Goal: Task Accomplishment & Management: Manage account settings

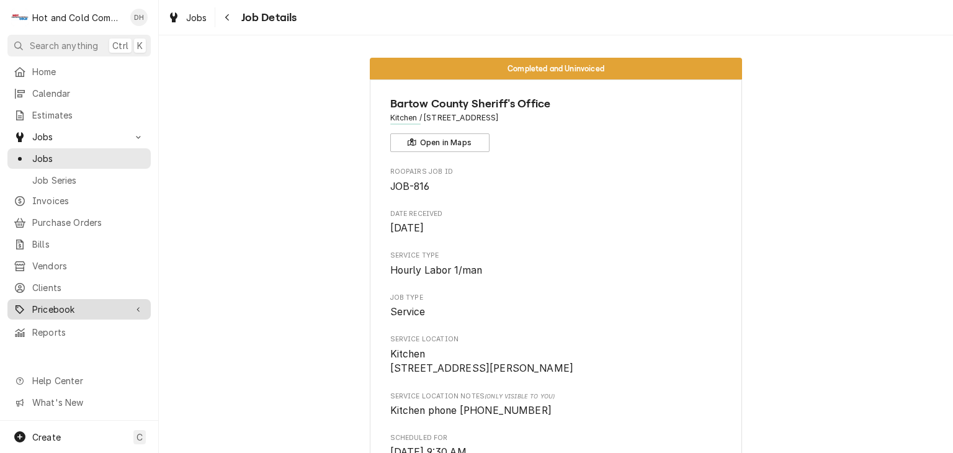
click at [55, 303] on span "Pricebook" at bounding box center [79, 309] width 94 height 13
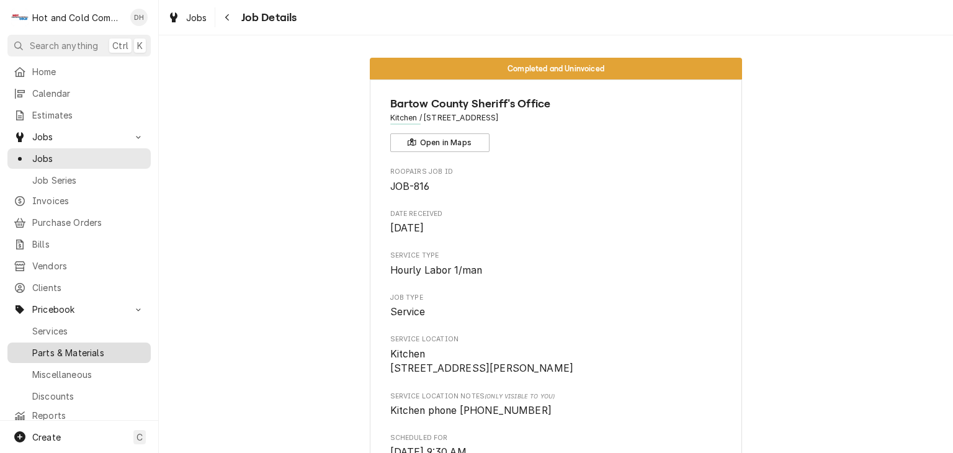
click at [85, 346] on span "Parts & Materials" at bounding box center [88, 352] width 112 height 13
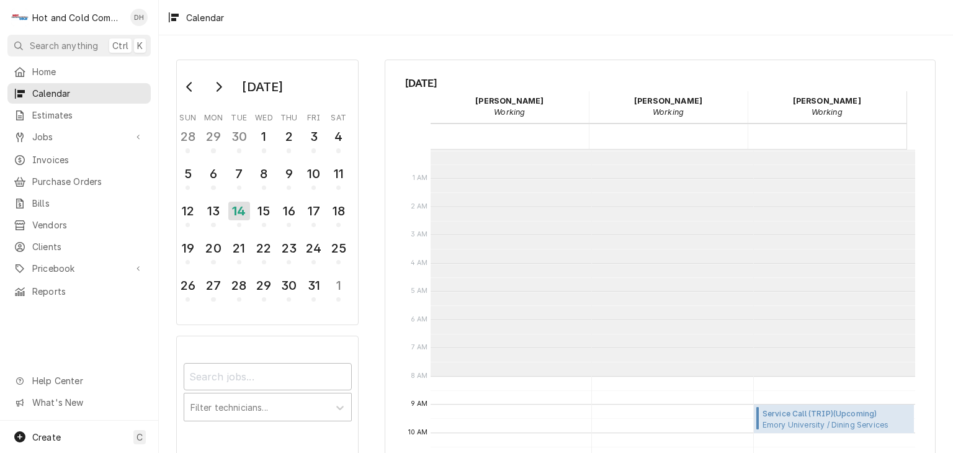
scroll to position [226, 0]
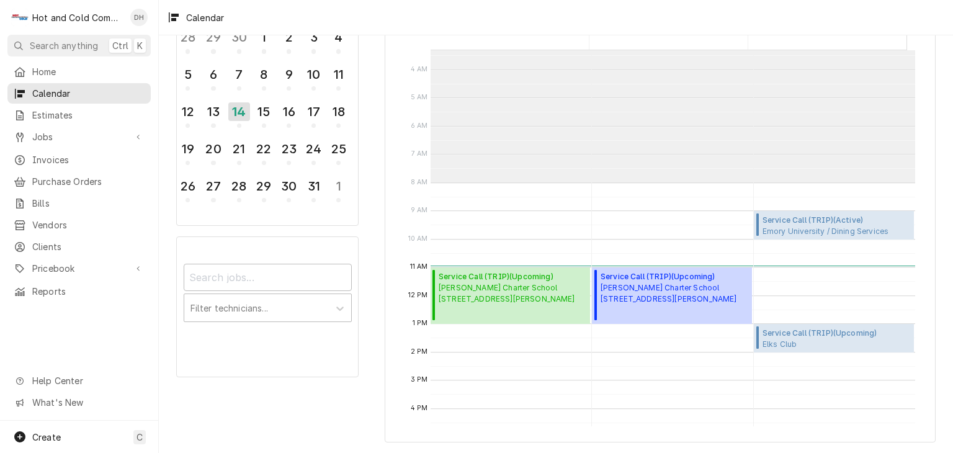
scroll to position [301, 0]
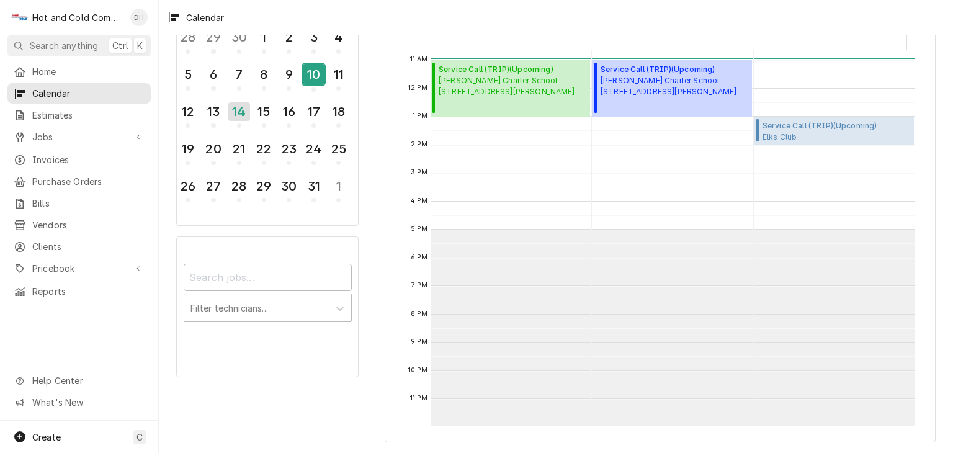
click at [317, 71] on div "10" at bounding box center [314, 74] width 22 height 21
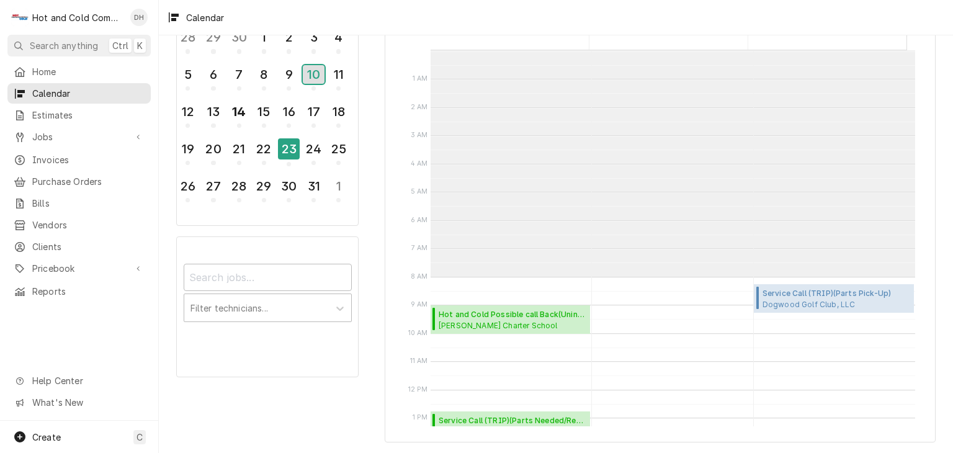
scroll to position [226, 0]
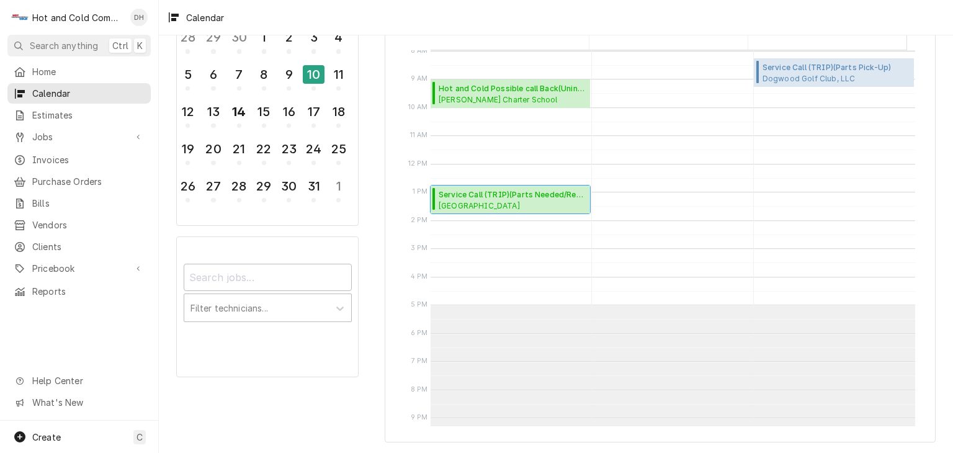
click at [477, 200] on span "Whitefield Academy Lower School / Whitefield Dr SE, Mableton, GA 30126" at bounding box center [513, 205] width 148 height 10
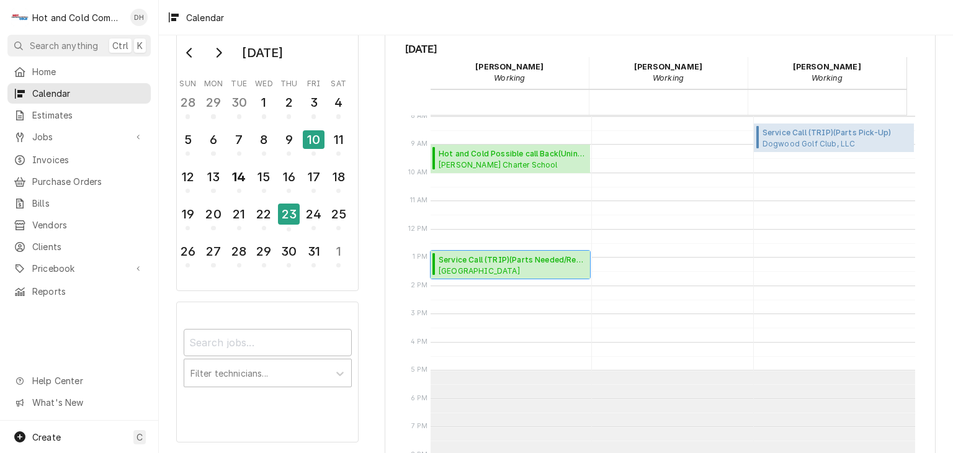
scroll to position [0, 0]
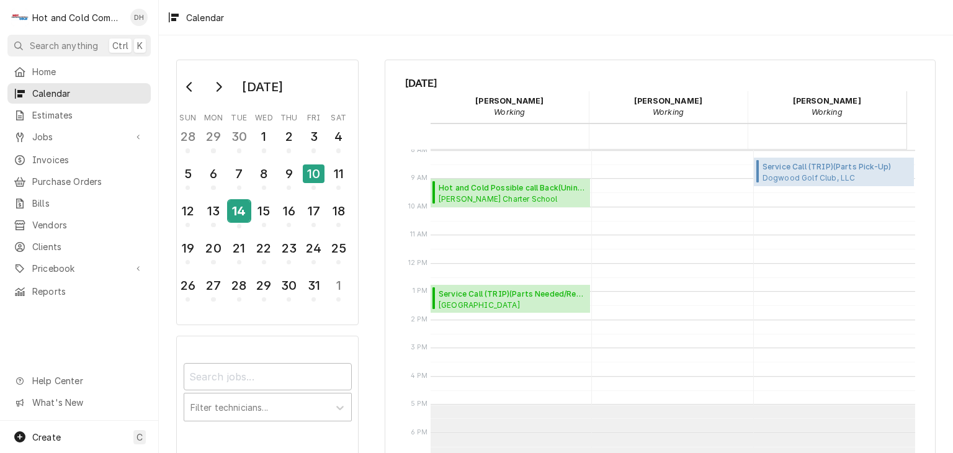
click at [243, 212] on div "14" at bounding box center [239, 210] width 22 height 21
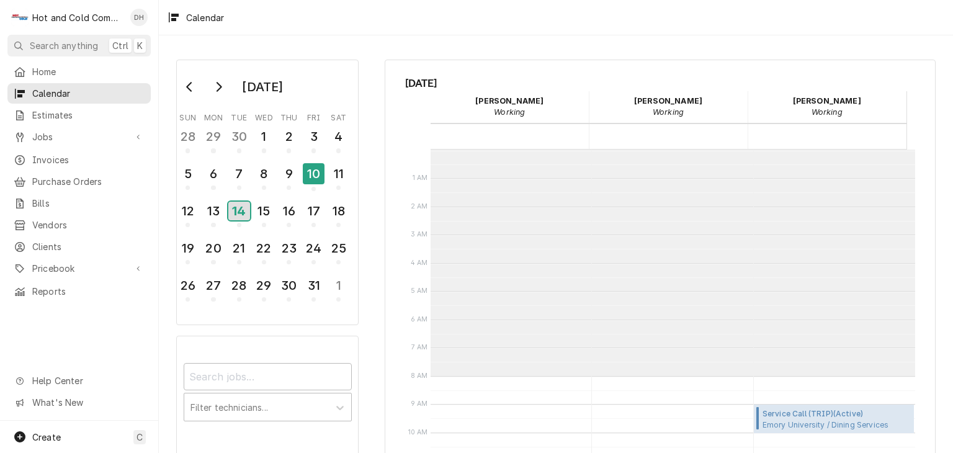
scroll to position [226, 0]
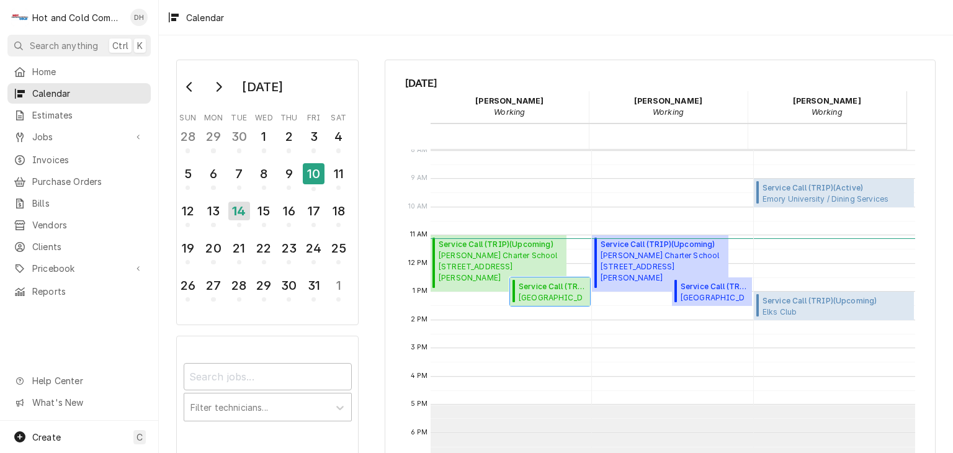
click at [545, 292] on span "Whitefield Academy Lower School / Whitefield Dr SE, Mableton, GA 30126" at bounding box center [553, 297] width 68 height 10
click at [257, 213] on div "15" at bounding box center [264, 210] width 22 height 21
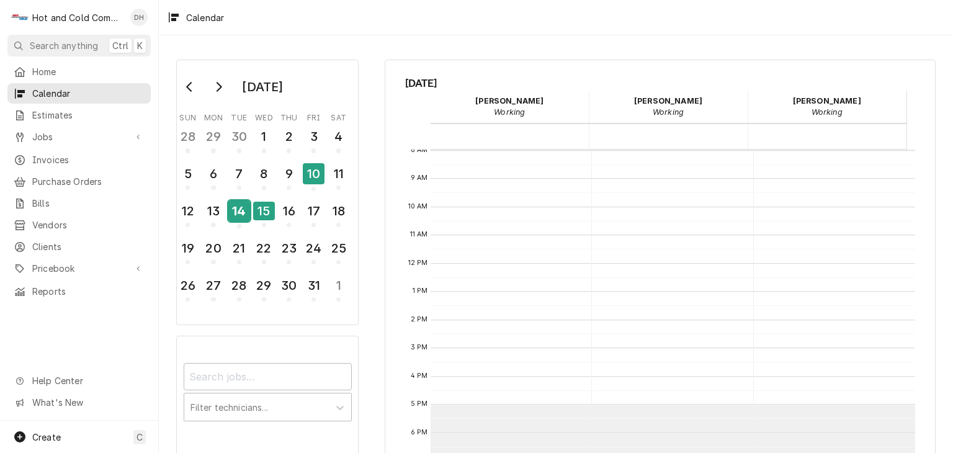
click at [238, 214] on div "14" at bounding box center [239, 210] width 22 height 21
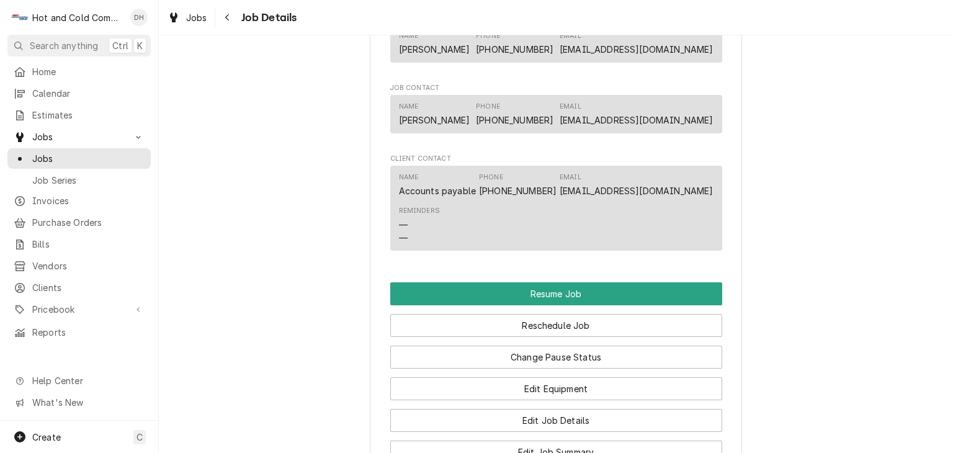
scroll to position [1241, 0]
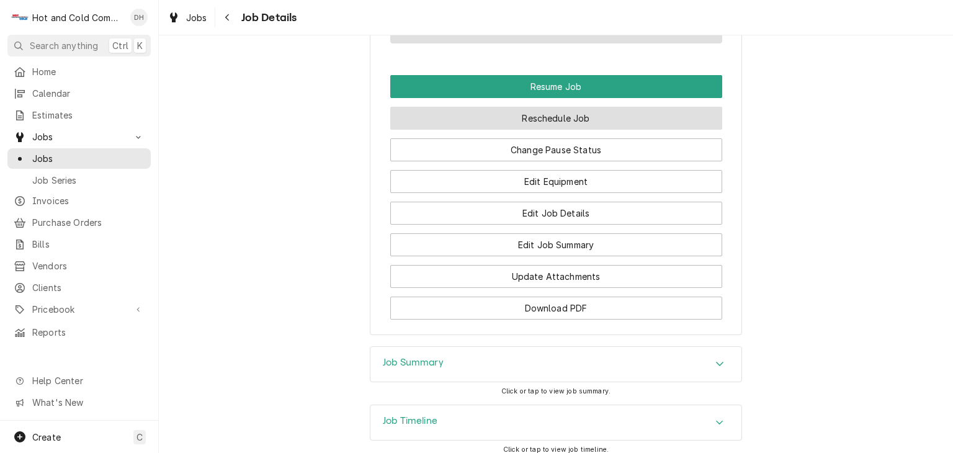
click at [612, 130] on button "Reschedule Job" at bounding box center [556, 118] width 332 height 23
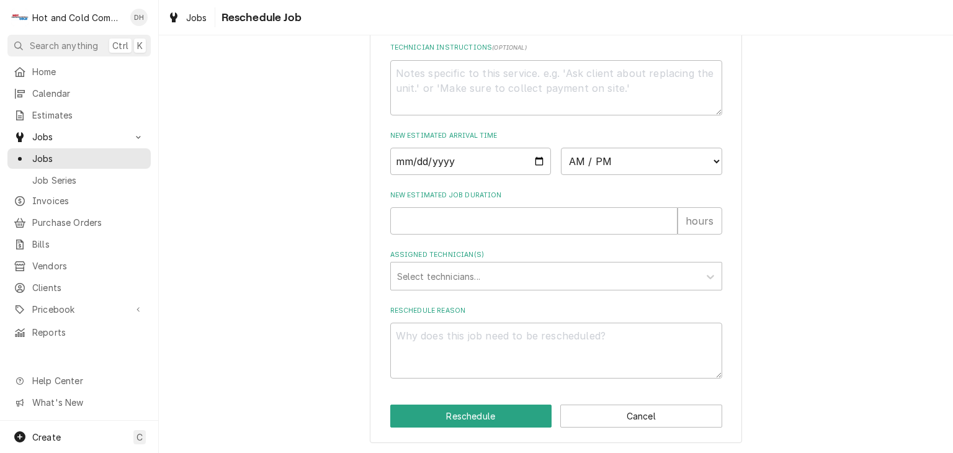
scroll to position [473, 0]
click at [536, 162] on input "Date" at bounding box center [470, 159] width 161 height 27
type textarea "x"
type input "2025-10-14"
click at [712, 159] on select "AM / PM 6:00 AM 6:15 AM 6:30 AM 6:45 AM 7:00 AM 7:15 AM 7:30 AM 7:45 AM 8:00 AM…" at bounding box center [641, 159] width 161 height 27
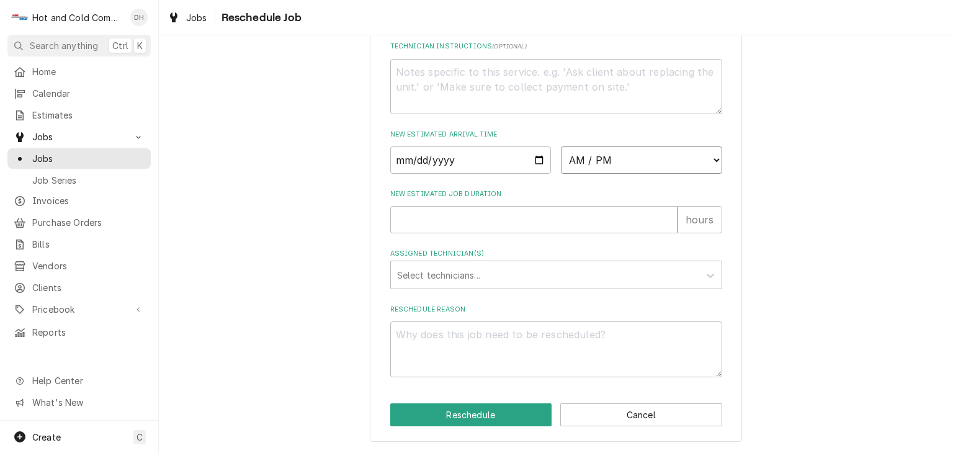
select select "12:30:00"
click at [561, 146] on select "AM / PM 6:00 AM 6:15 AM 6:30 AM 6:45 AM 7:00 AM 7:15 AM 7:30 AM 7:45 AM 8:00 AM…" at bounding box center [641, 159] width 161 height 27
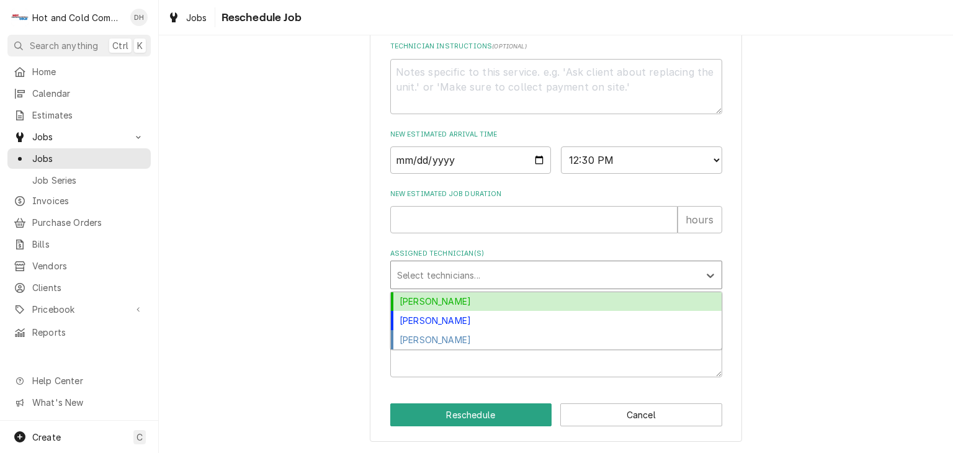
click at [481, 275] on div "Assigned Technician(s)" at bounding box center [545, 275] width 296 height 22
click at [455, 297] on div "Daryl Harris" at bounding box center [556, 301] width 331 height 19
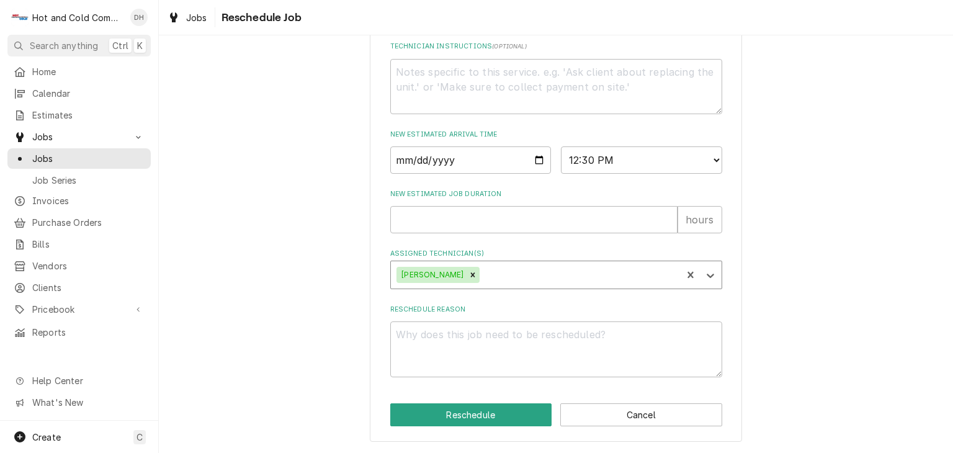
click at [529, 274] on div "Assigned Technician(s)" at bounding box center [579, 275] width 194 height 22
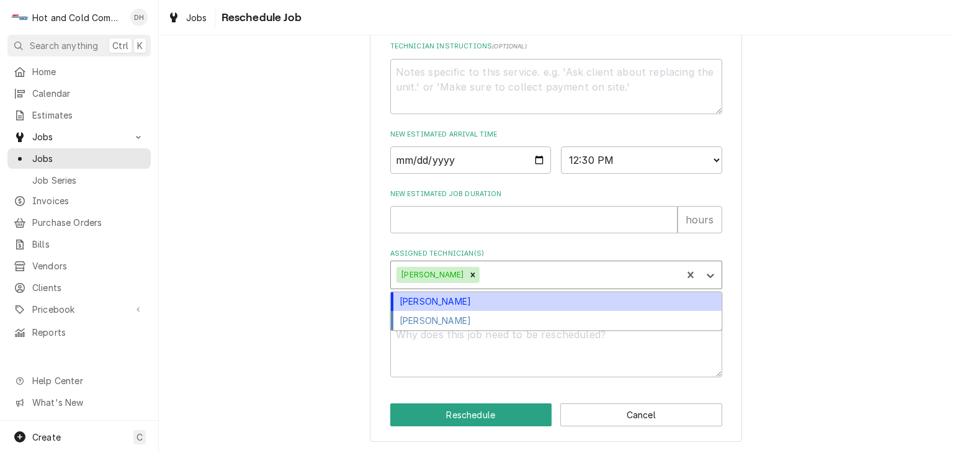
click at [449, 299] on div "David Harris" at bounding box center [556, 301] width 331 height 19
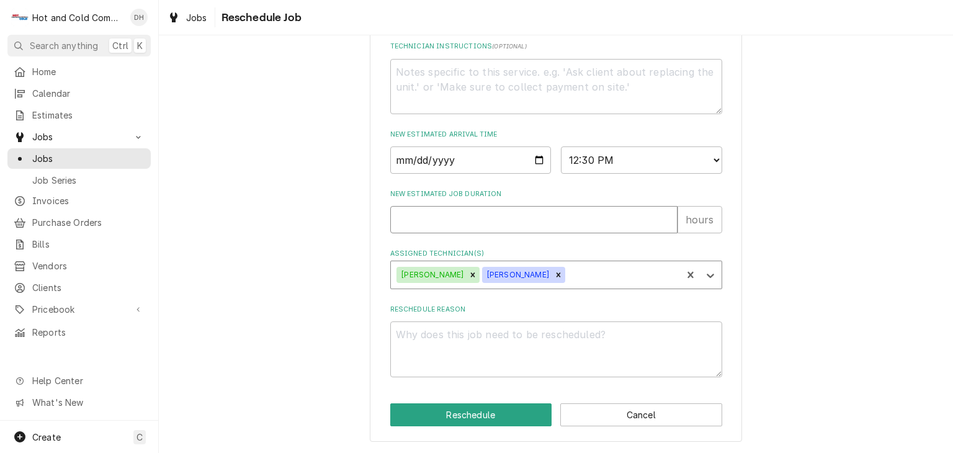
click at [403, 221] on input "New Estimated Job Duration" at bounding box center [533, 219] width 287 height 27
type textarea "x"
type input "1"
drag, startPoint x: 407, startPoint y: 339, endPoint x: 412, endPoint y: 352, distance: 13.9
click at [407, 338] on textarea "Reschedule Reason" at bounding box center [556, 349] width 332 height 56
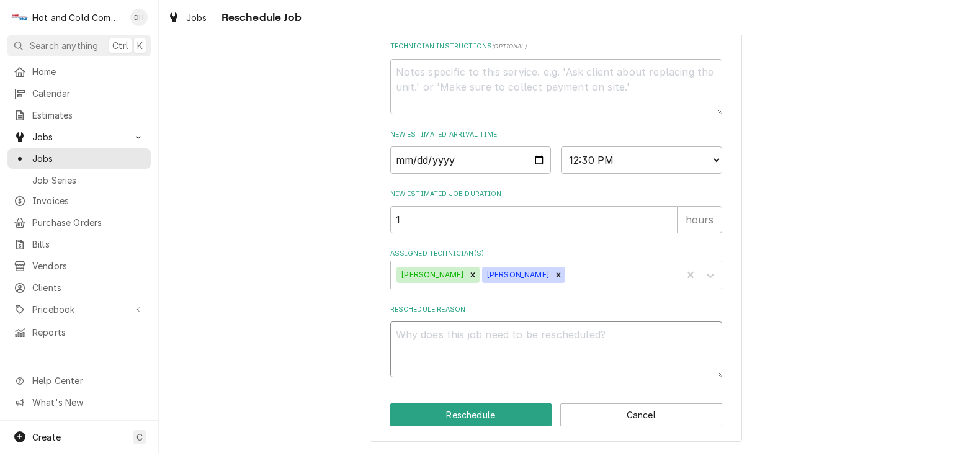
type textarea "x"
type textarea "r"
type textarea "x"
type textarea "re"
type textarea "x"
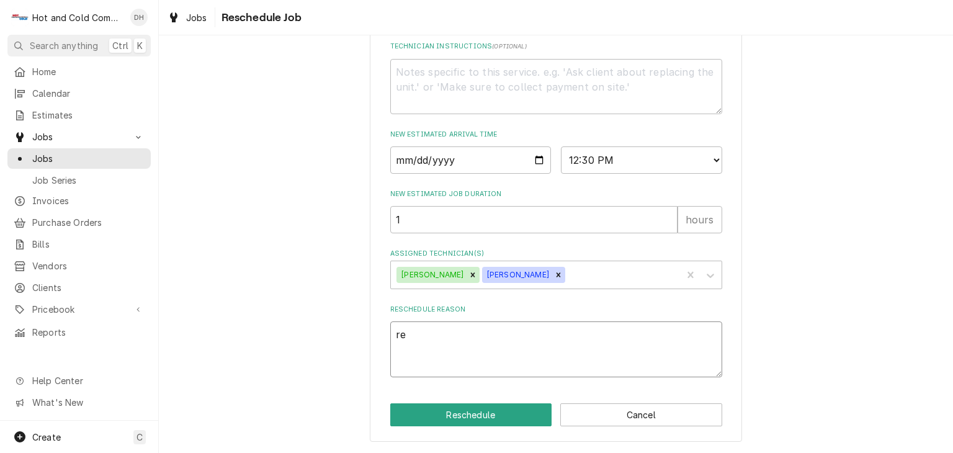
type textarea "rec"
type textarea "x"
type textarea "rece"
type textarea "x"
type textarea "recei"
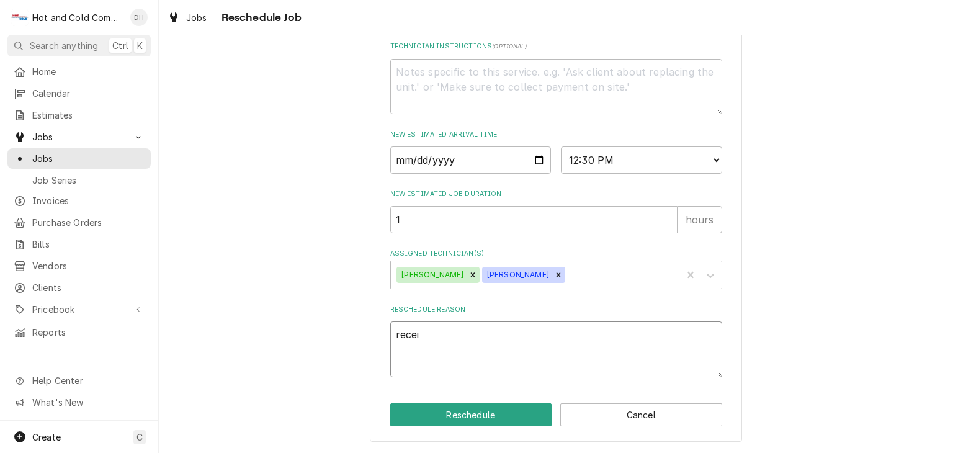
type textarea "x"
type textarea "receiv"
type textarea "x"
type textarea "receive"
type textarea "x"
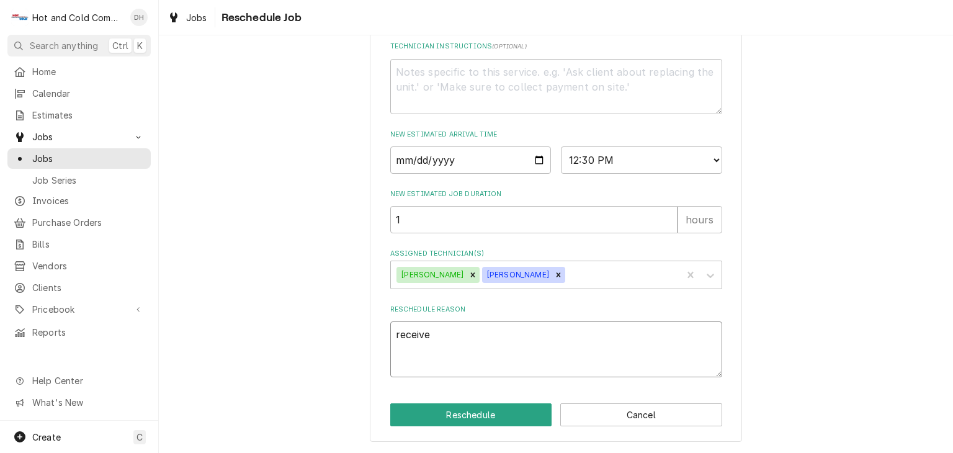
type textarea "received"
type textarea "x"
type textarea "received"
type textarea "x"
type textarea "received g"
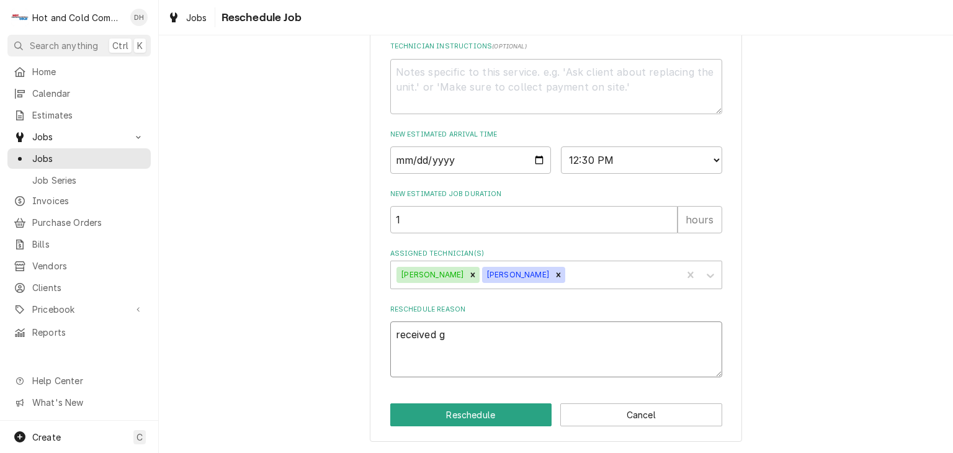
type textarea "x"
type textarea "received gr"
type textarea "x"
type textarea "received gra"
type textarea "x"
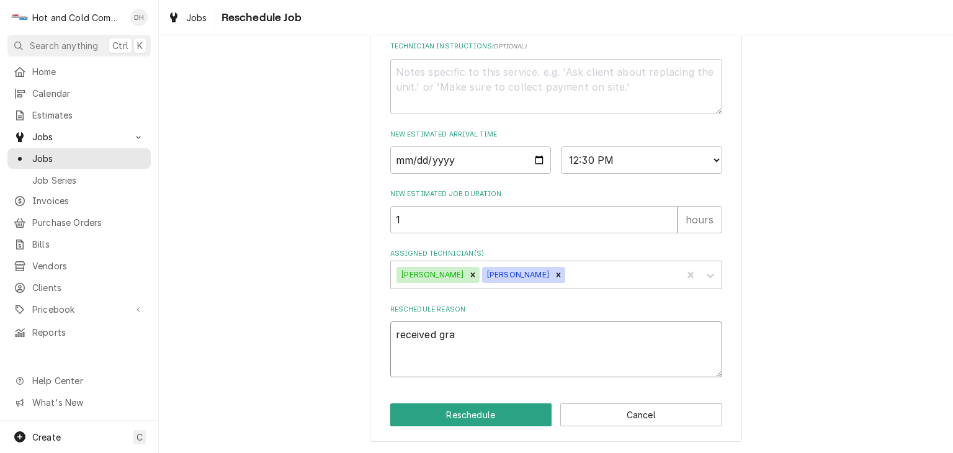
type textarea "received grat"
type textarea "x"
type textarea "received grate"
type textarea "x"
type textarea "received grates"
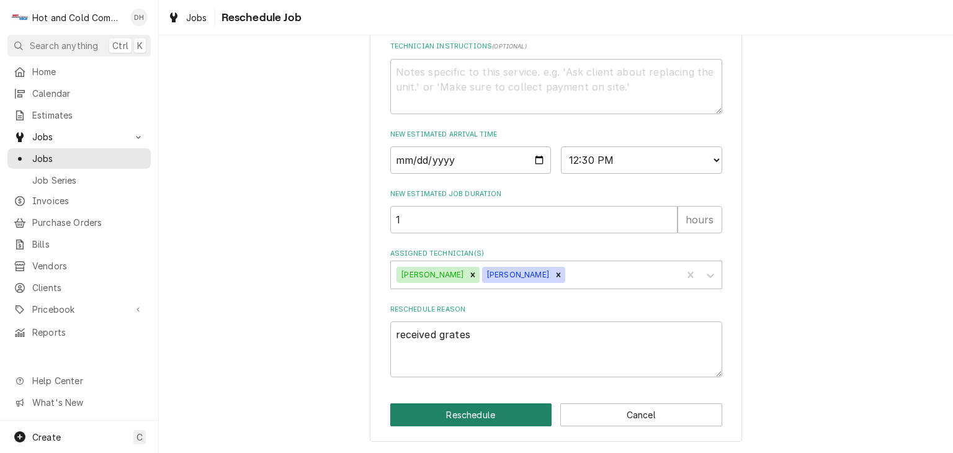
drag, startPoint x: 489, startPoint y: 417, endPoint x: 504, endPoint y: 408, distance: 17.0
click at [489, 416] on button "Reschedule" at bounding box center [471, 414] width 162 height 23
type textarea "x"
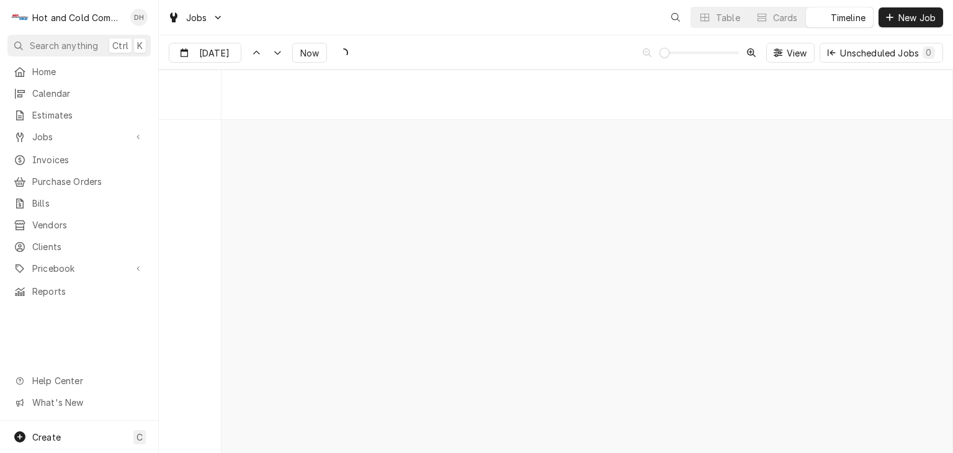
scroll to position [7072, 0]
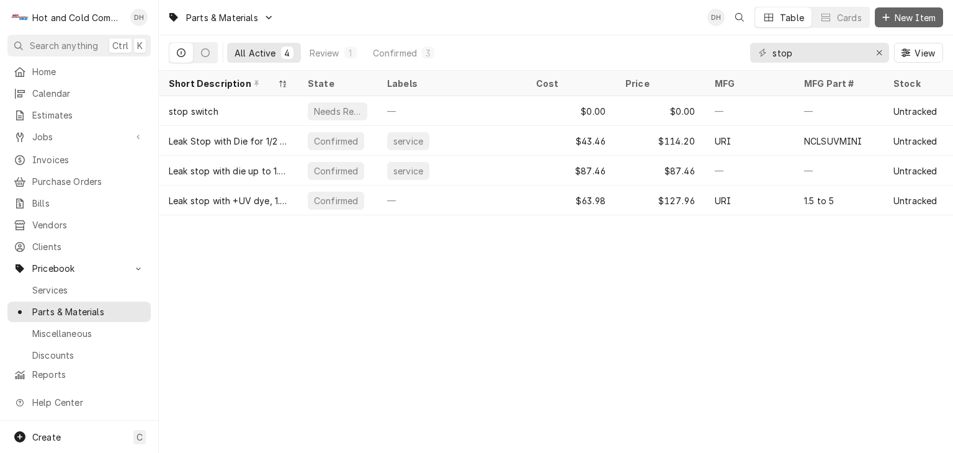
click at [908, 19] on span "New Item" at bounding box center [915, 17] width 46 height 13
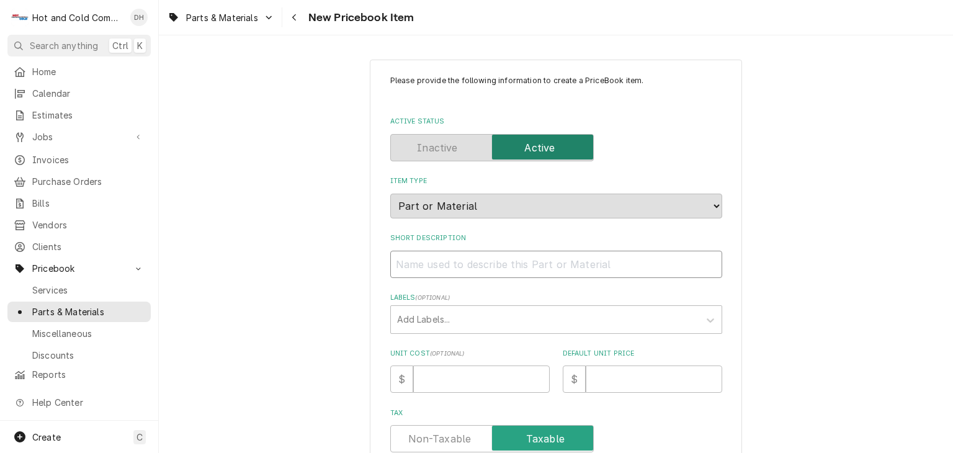
click at [404, 266] on input "Short Description" at bounding box center [556, 264] width 332 height 27
paste input "[PERSON_NAME]-23222 Top Grate, Broiler, 7 Rib, Hdcb"
type textarea "x"
type input "[PERSON_NAME]-23222 Top Grate, Broiler, 7 Rib, Hdcb"
drag, startPoint x: 471, startPoint y: 259, endPoint x: 420, endPoint y: 264, distance: 51.7
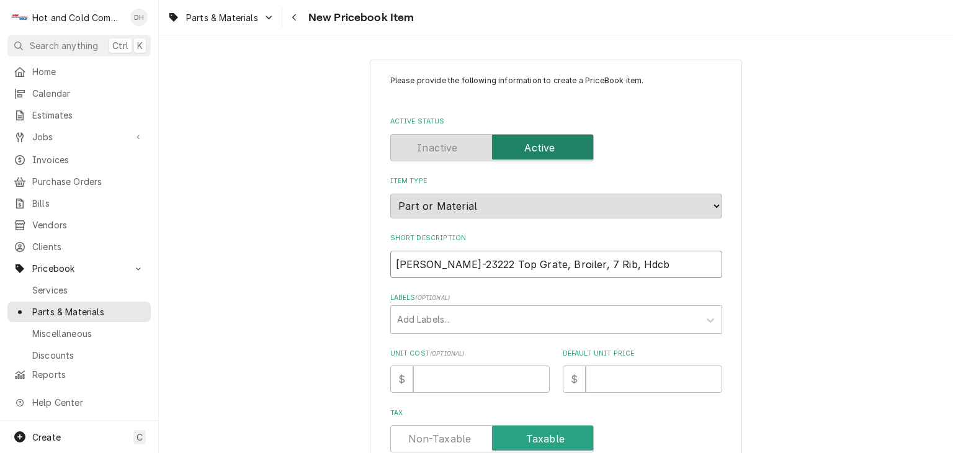
click at [420, 264] on input "[PERSON_NAME]-23222 Top Grate, Broiler, 7 Rib, Hdcb" at bounding box center [556, 264] width 332 height 27
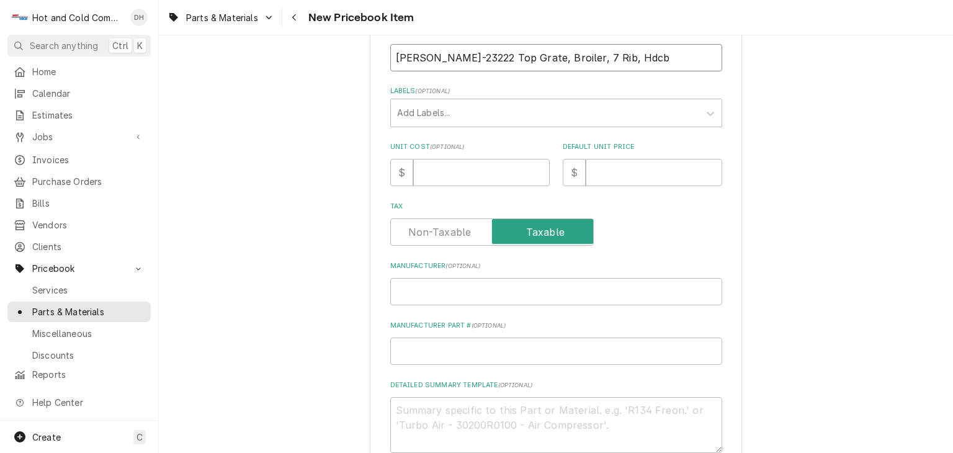
type textarea "x"
type input "[PERSON_NAME] Top Grate, Broiler, 7 Rib, Hdcb"
click at [438, 354] on input "Manufacturer Part # ( optional )" at bounding box center [556, 350] width 332 height 27
paste input "WS-23222"
type textarea "x"
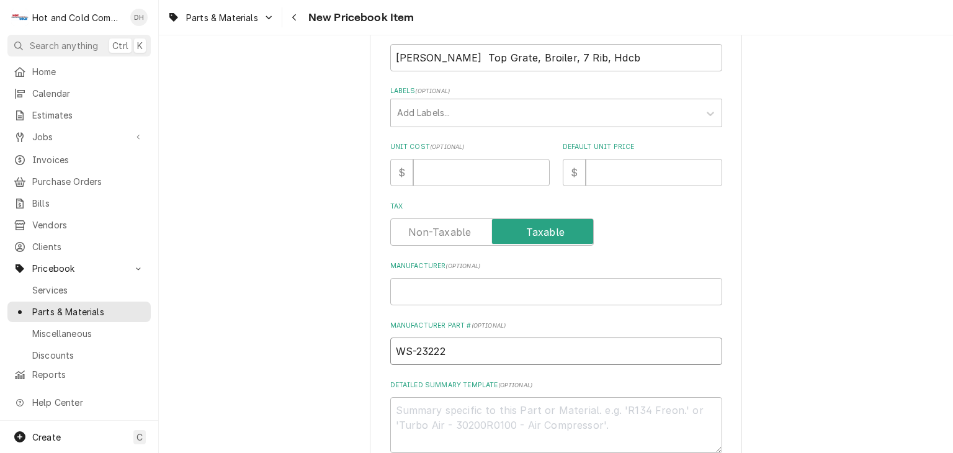
type input "WS-23222"
click at [437, 295] on input "Manufacturer ( optional )" at bounding box center [556, 291] width 332 height 27
type textarea "x"
type input "W"
type textarea "x"
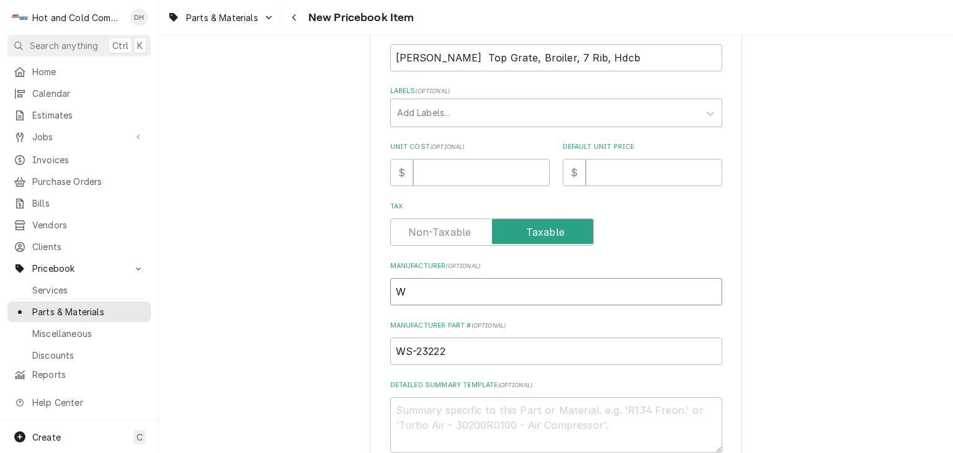
type input "We"
type textarea "x"
type input "Wel"
type textarea "x"
type input "Well"
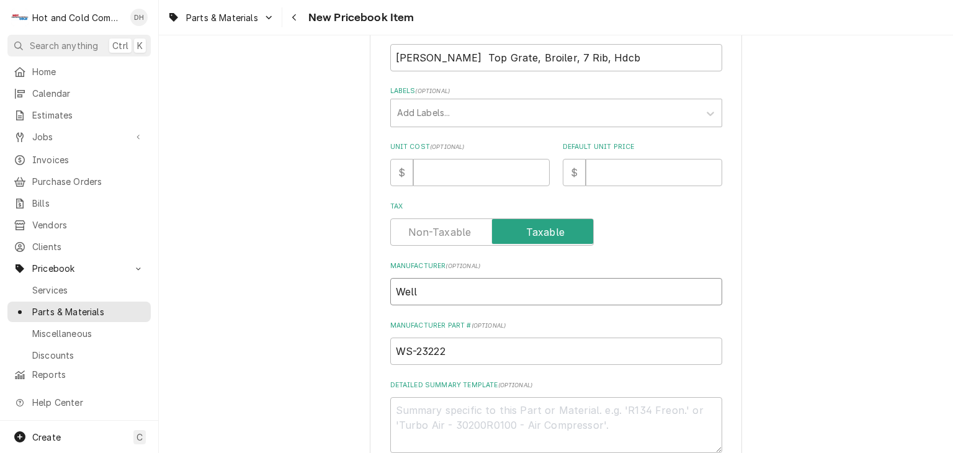
type textarea "x"
type input "Wells"
click at [437, 167] on input "Unit Cost ( optional )" at bounding box center [481, 172] width 136 height 27
type textarea "x"
type input "5"
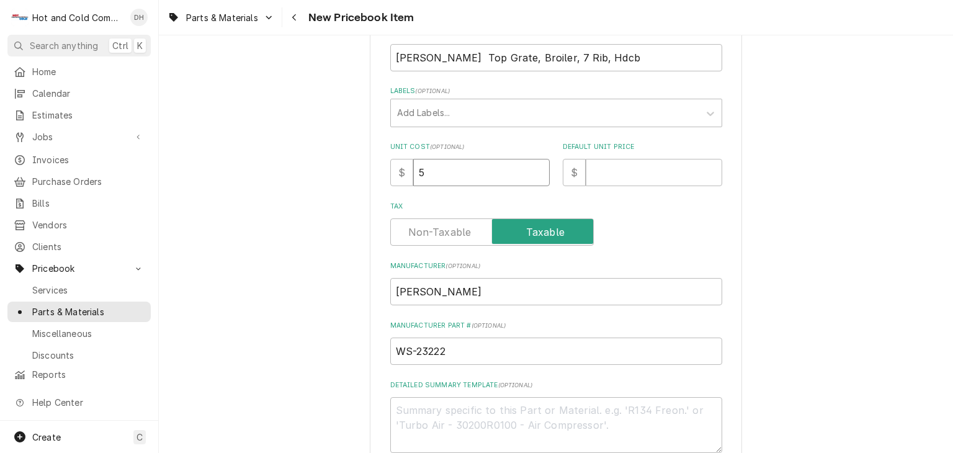
type textarea "x"
type input "58"
type textarea "x"
type input "58.1"
type textarea "x"
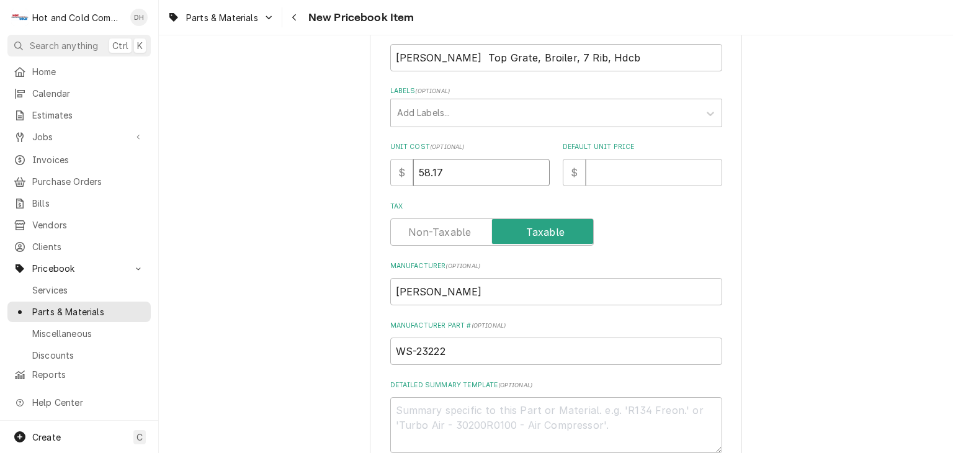
type input "58.17"
click at [607, 172] on input "Default Unit Price" at bounding box center [654, 172] width 136 height 27
type textarea "x"
type input "1"
type textarea "x"
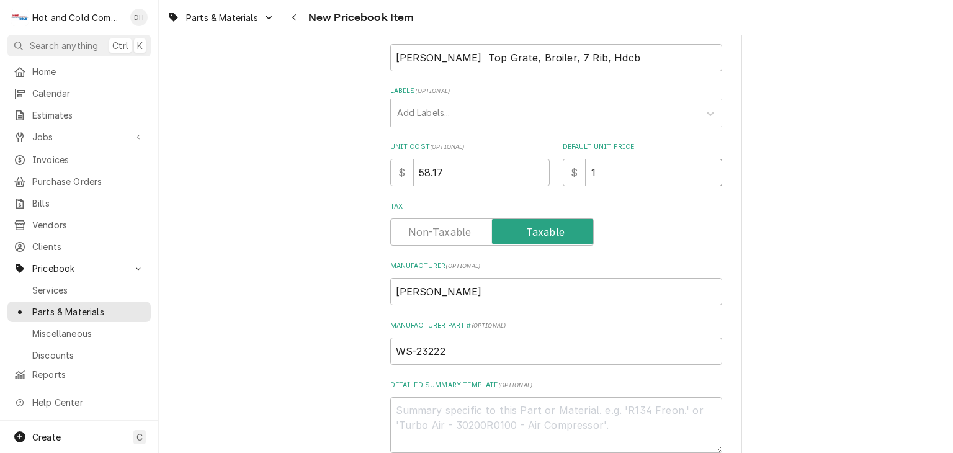
type input "11"
type textarea "x"
type input "116"
type textarea "x"
type input "116.3"
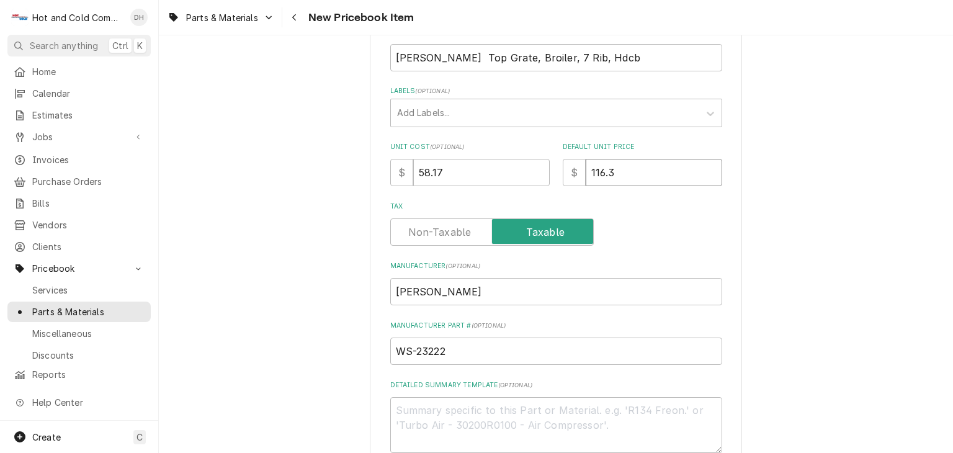
type textarea "x"
type input "116.34"
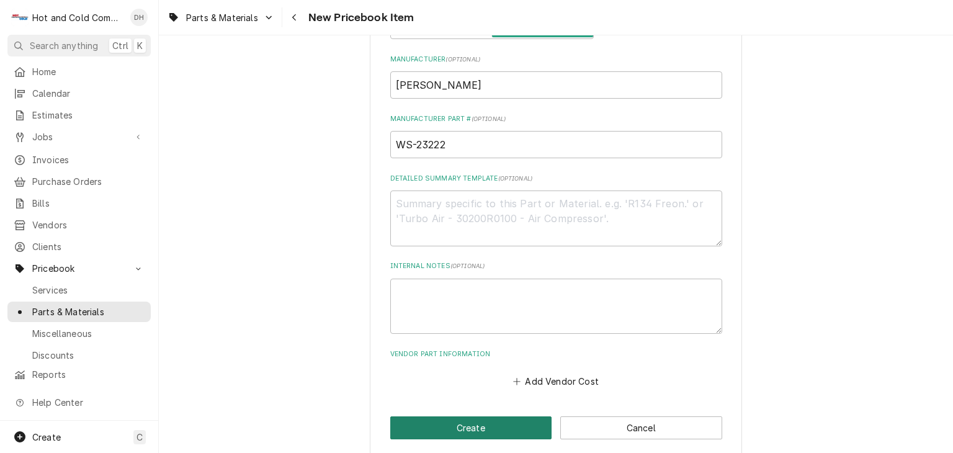
click at [486, 423] on button "Create" at bounding box center [471, 427] width 162 height 23
type textarea "x"
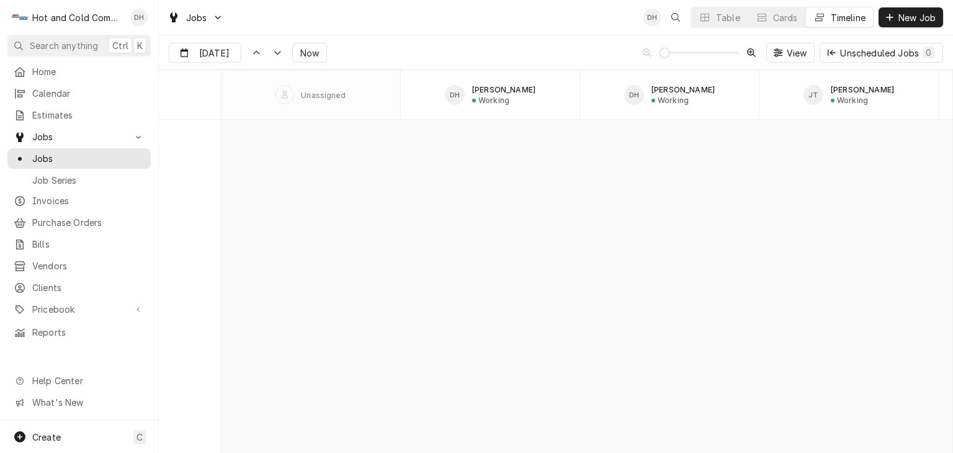
scroll to position [7072, 0]
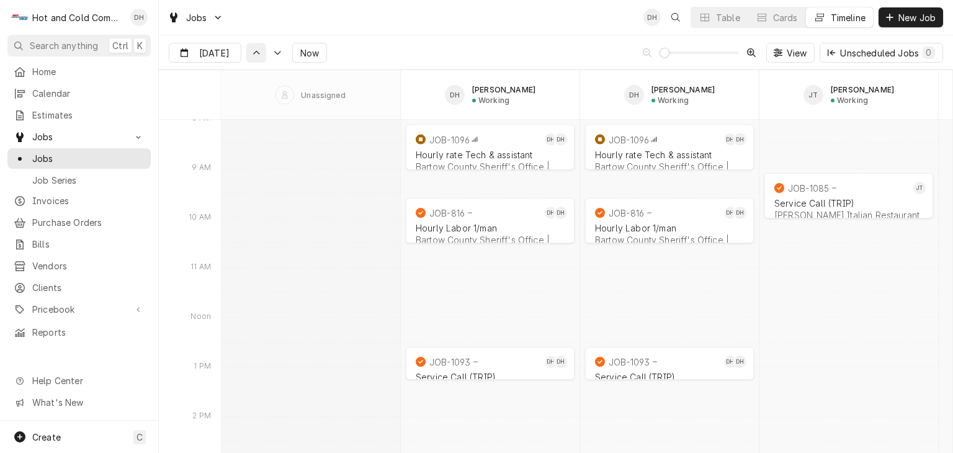
click at [254, 53] on icon "Dynamic Content Wrapper" at bounding box center [256, 53] width 9 height 6
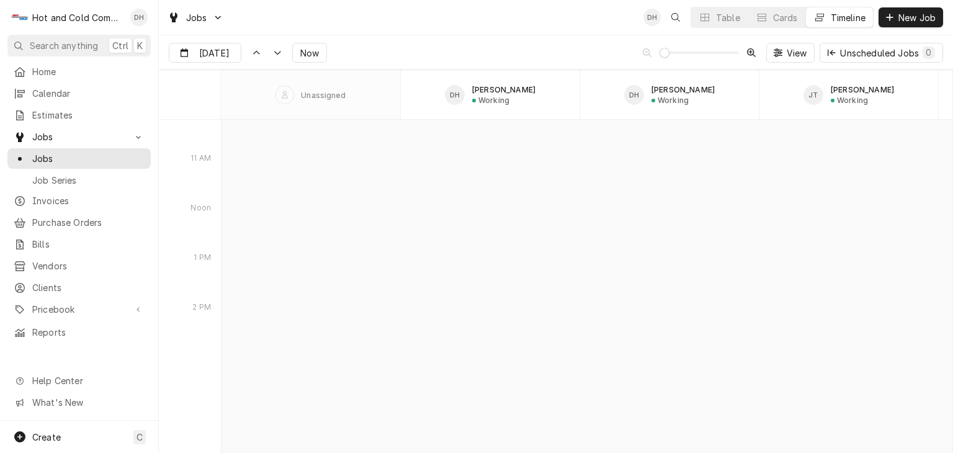
scroll to position [5720, 0]
click at [279, 53] on button "Dynamic Content Wrapper" at bounding box center [277, 53] width 20 height 20
click at [273, 53] on icon "Dynamic Content Wrapper" at bounding box center [277, 53] width 9 height 6
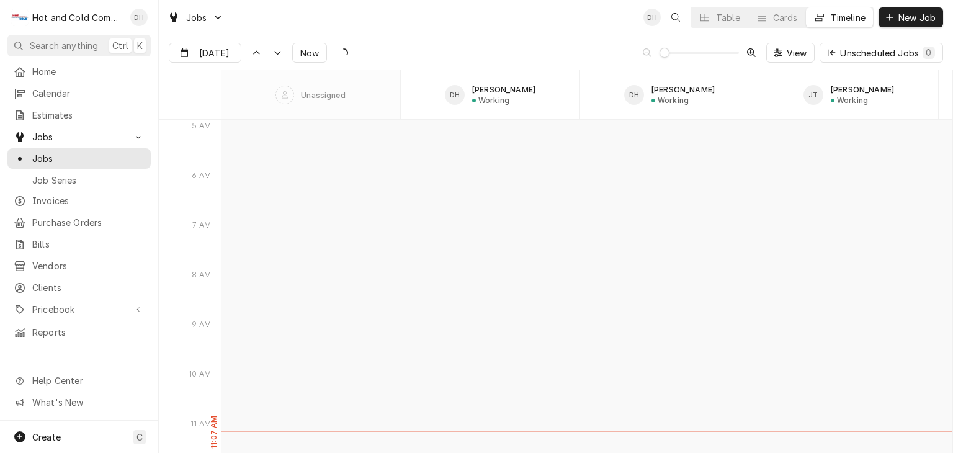
type input "[DATE]"
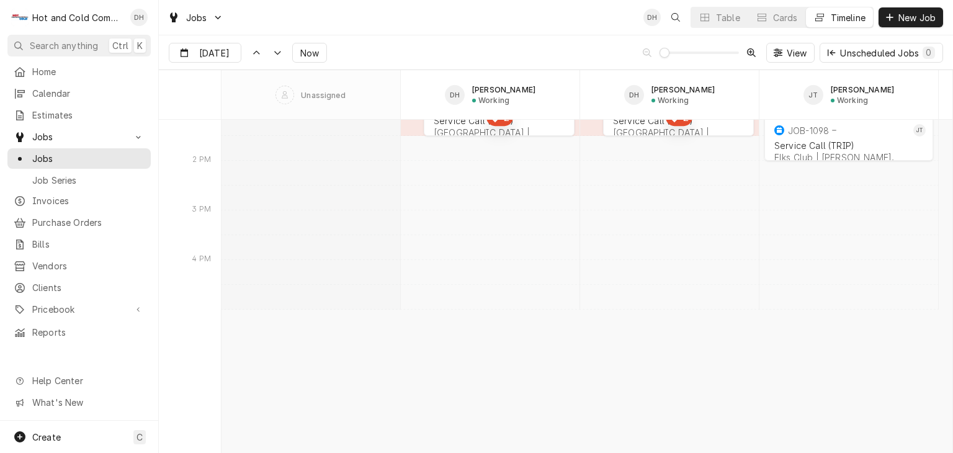
scroll to position [8313, 0]
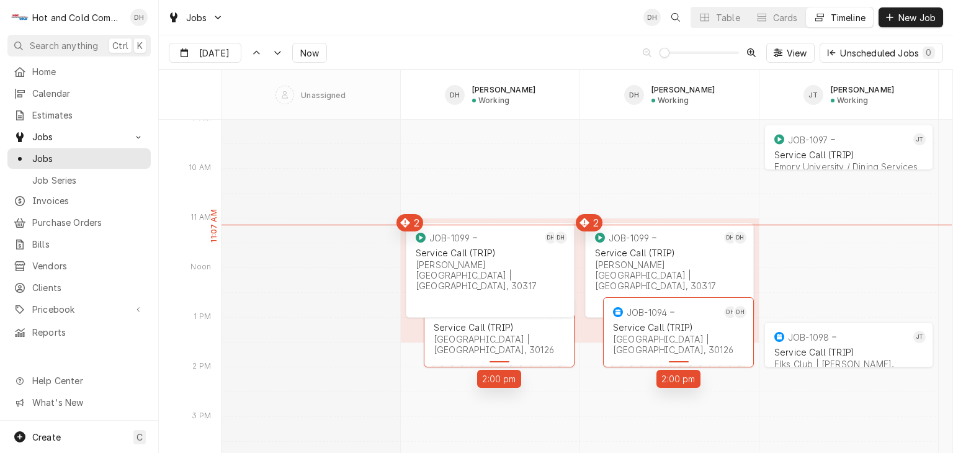
drag, startPoint x: 525, startPoint y: 326, endPoint x: 521, endPoint y: 356, distance: 30.7
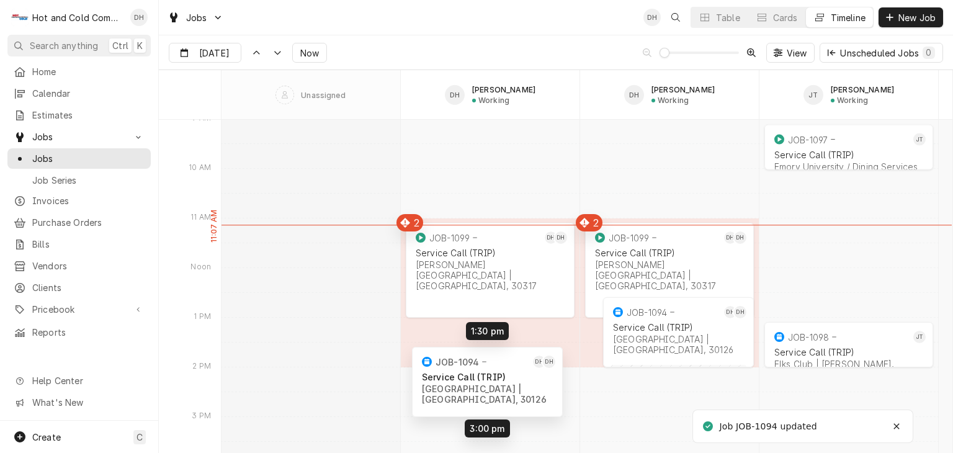
drag, startPoint x: 568, startPoint y: 326, endPoint x: 556, endPoint y: 371, distance: 46.2
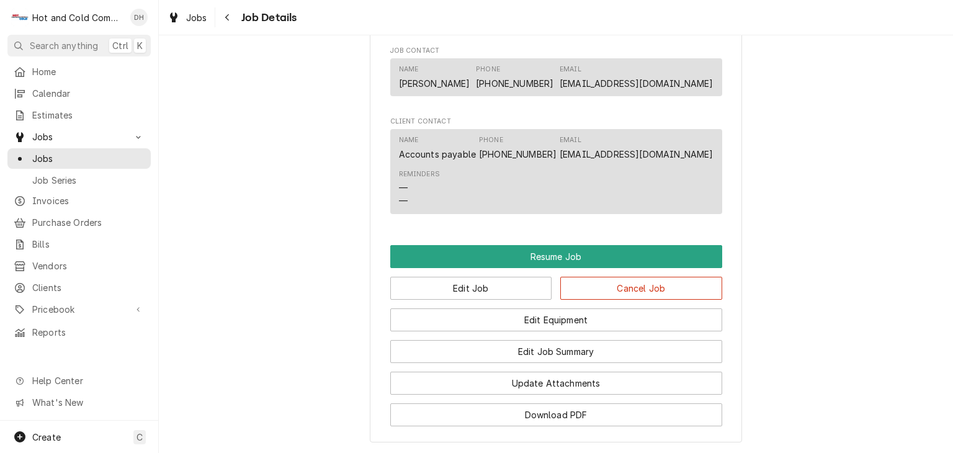
scroll to position [1033, 0]
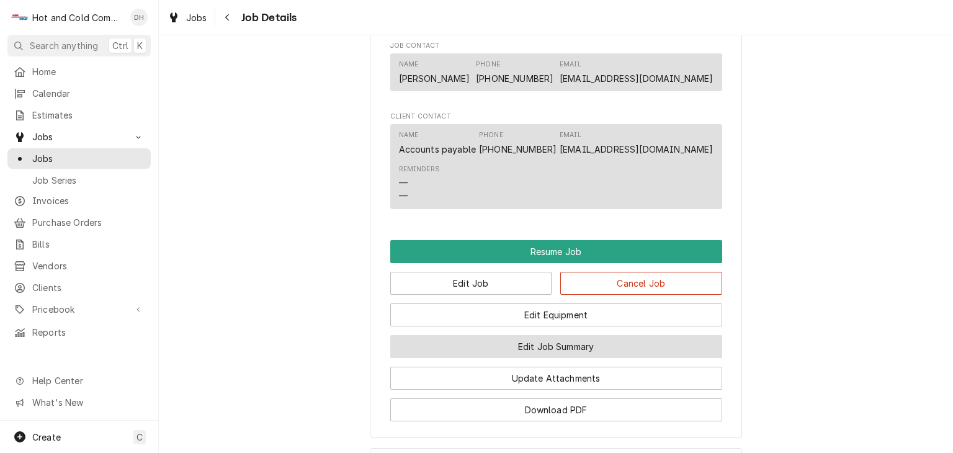
click at [493, 358] on button "Edit Job Summary" at bounding box center [556, 346] width 332 height 23
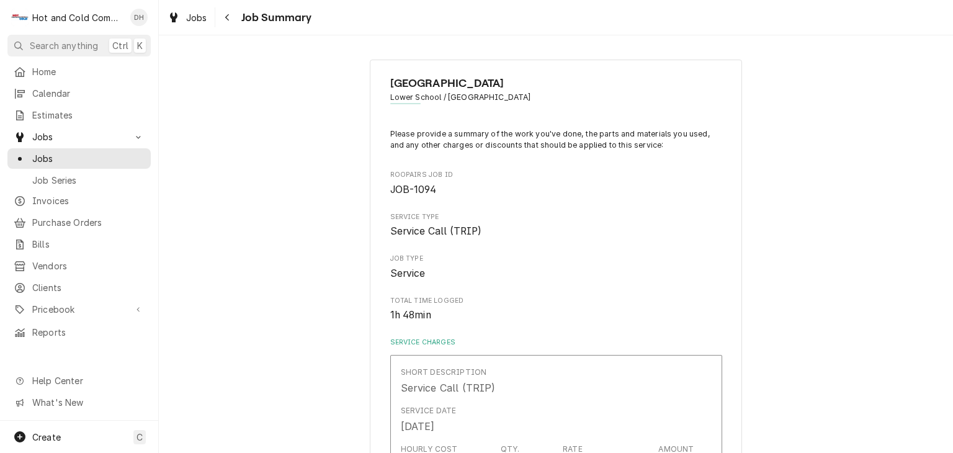
type textarea "x"
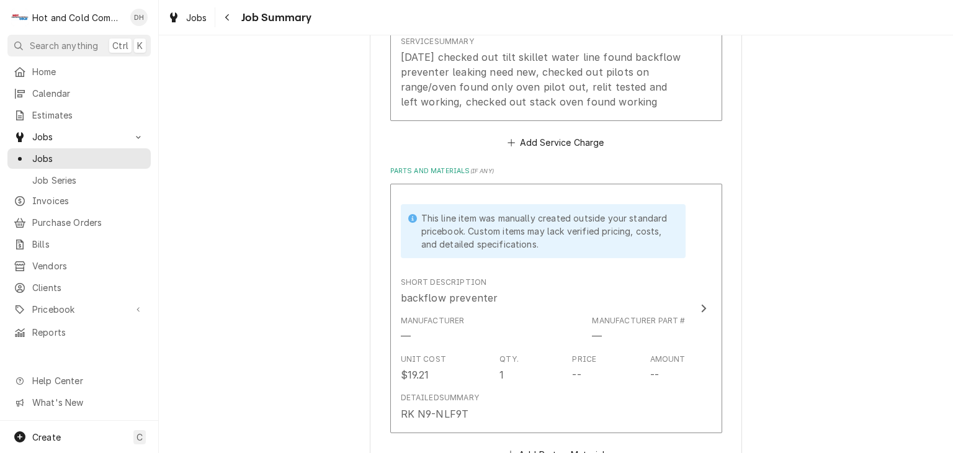
scroll to position [827, 0]
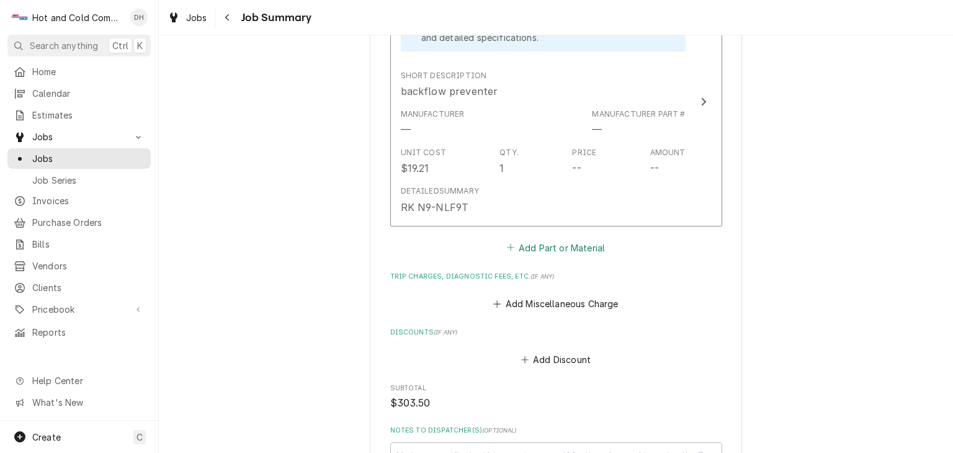
click at [553, 245] on button "Add Part or Material" at bounding box center [555, 247] width 102 height 17
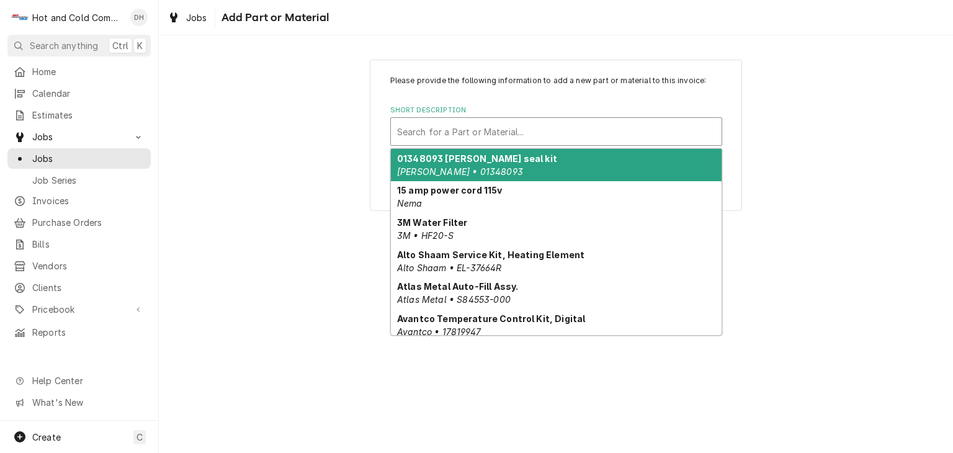
click at [440, 133] on div "Short Description" at bounding box center [556, 131] width 318 height 22
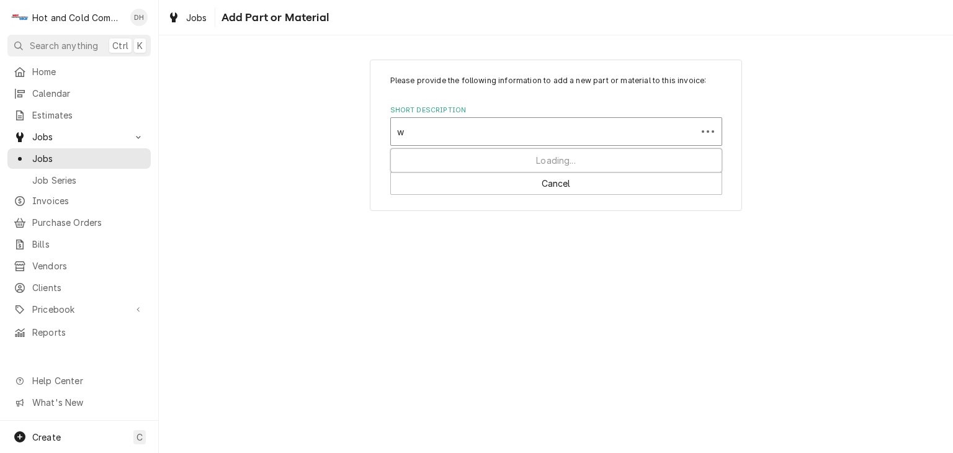
type input "we"
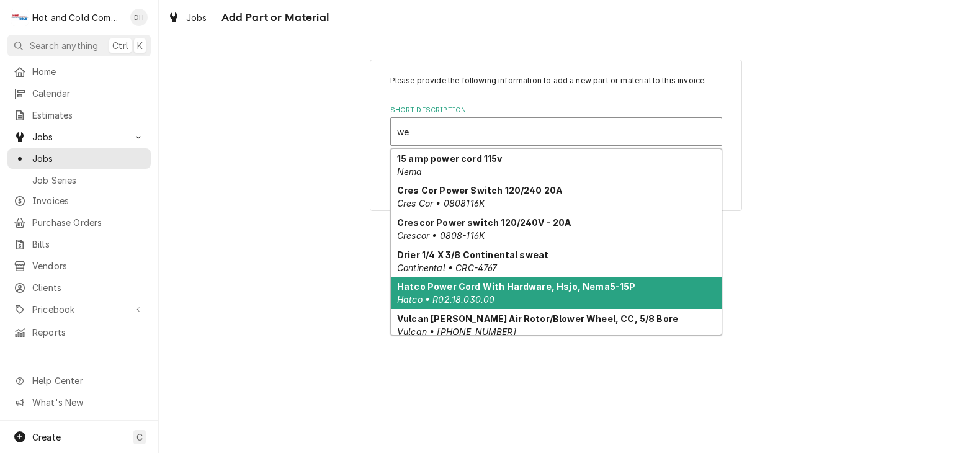
scroll to position [25, 0]
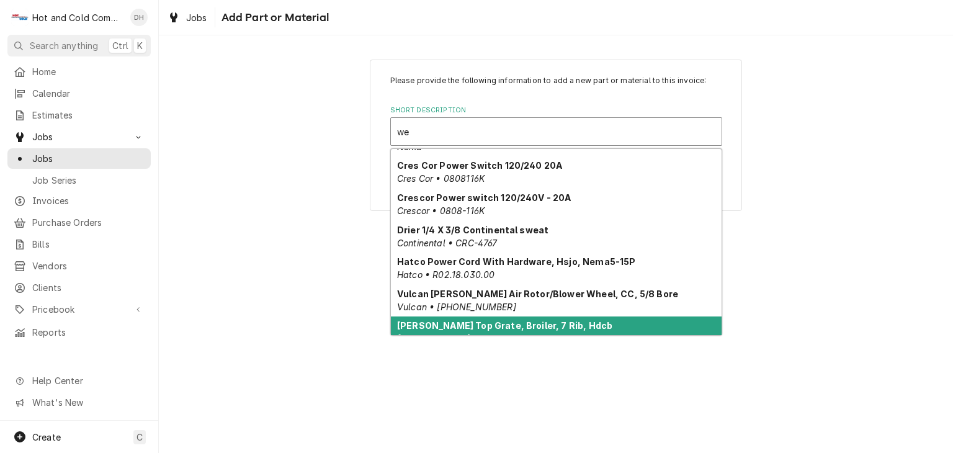
click at [698, 328] on div "[PERSON_NAME] Top Grate, Broiler, 7 Rib, Hdcb [PERSON_NAME] • WS-23222" at bounding box center [556, 332] width 331 height 32
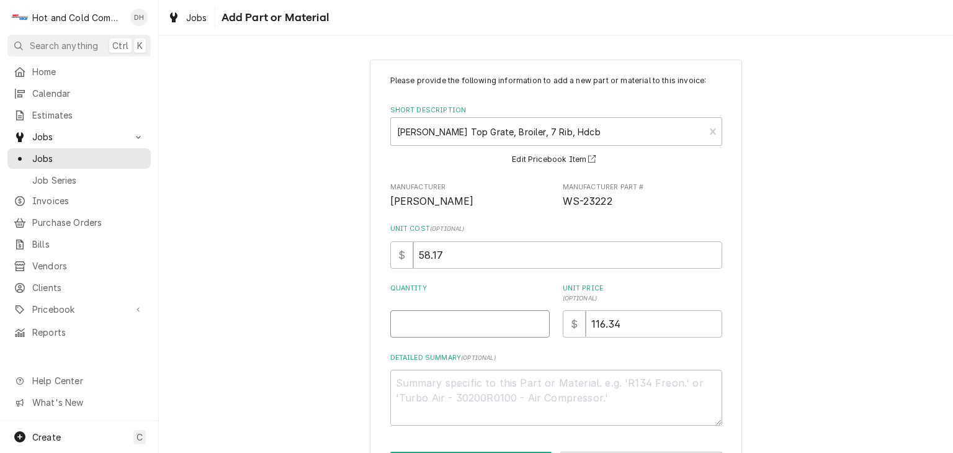
click at [477, 324] on input "Quantity" at bounding box center [469, 323] width 159 height 27
type textarea "x"
type input "1"
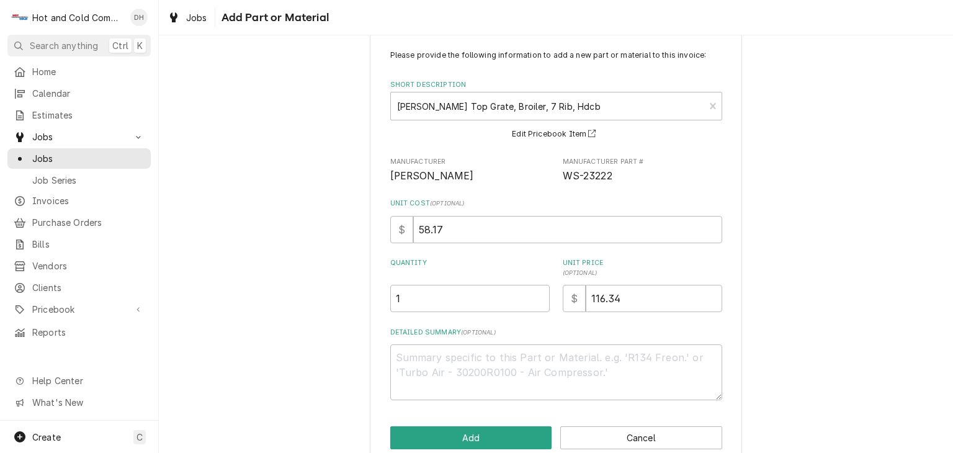
scroll to position [47, 0]
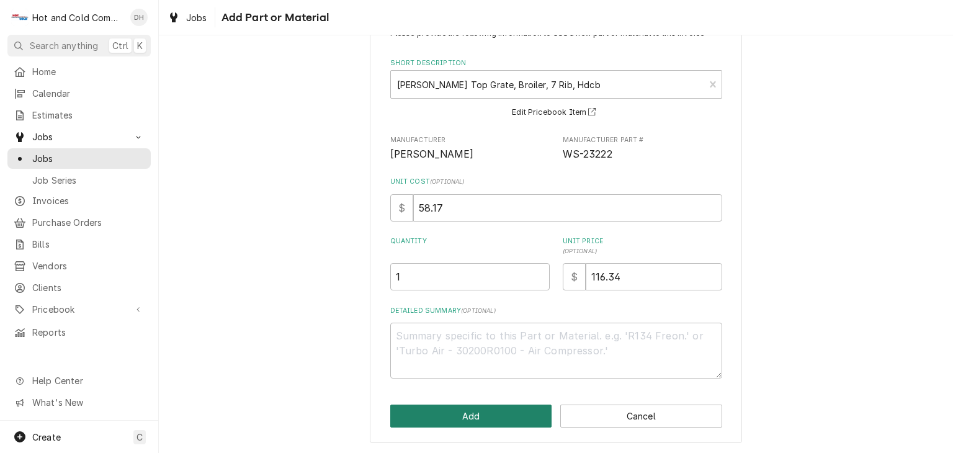
click at [480, 410] on button "Add" at bounding box center [471, 415] width 162 height 23
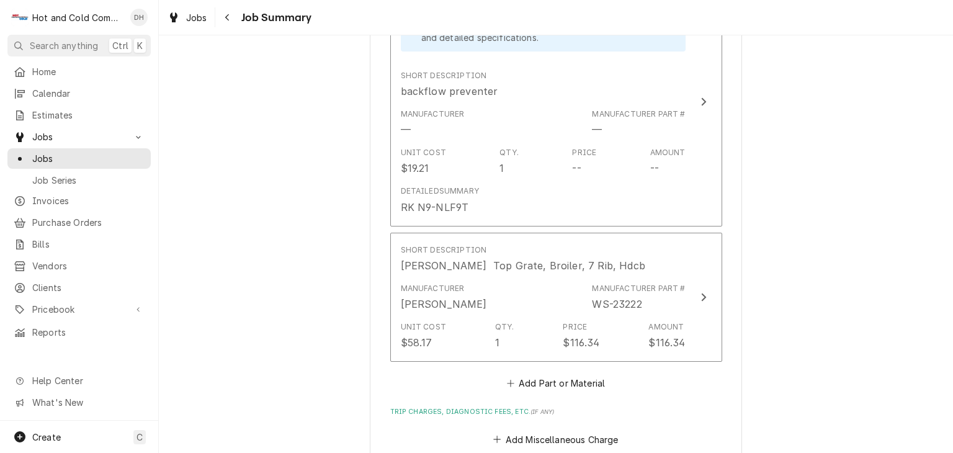
scroll to position [1034, 0]
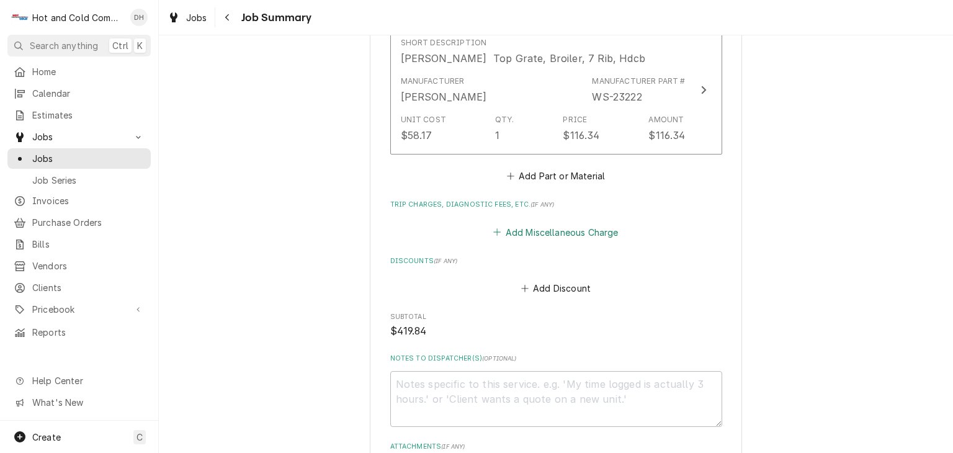
click at [573, 229] on button "Add Miscellaneous Charge" at bounding box center [555, 231] width 129 height 17
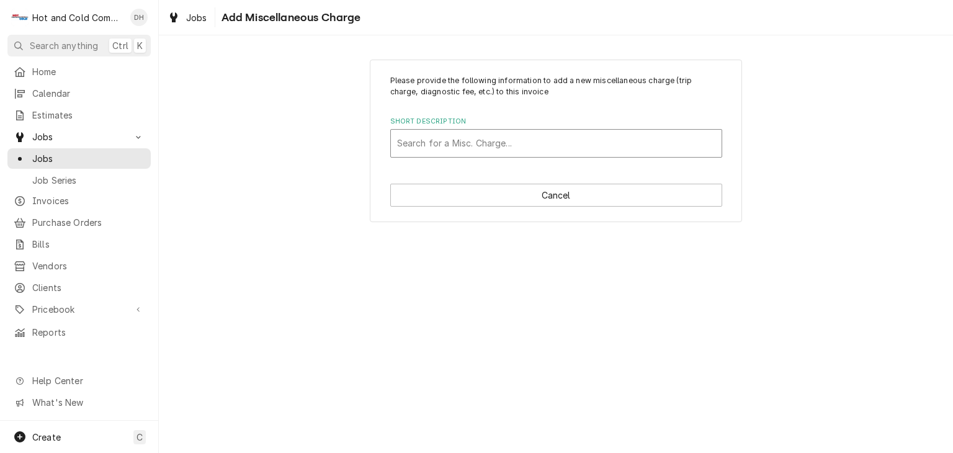
click at [684, 143] on div "Short Description" at bounding box center [556, 143] width 318 height 22
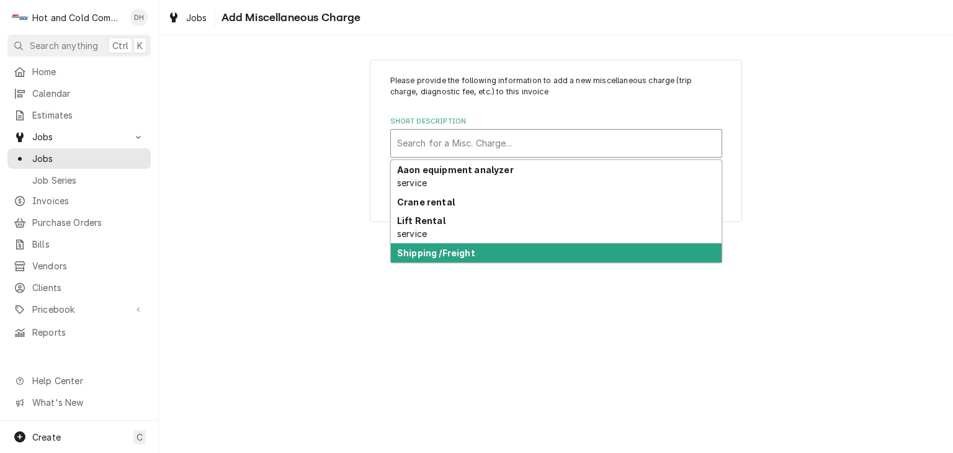
click at [460, 248] on strong "Shipping /Freight" at bounding box center [436, 253] width 78 height 11
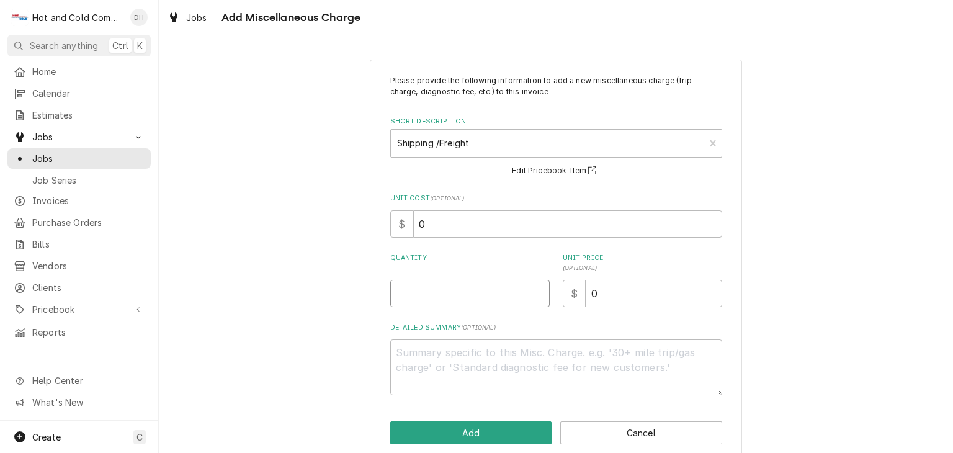
click at [415, 298] on input "Quantity" at bounding box center [469, 293] width 159 height 27
type textarea "x"
type input "1"
click at [605, 298] on input "0" at bounding box center [654, 293] width 136 height 27
type textarea "x"
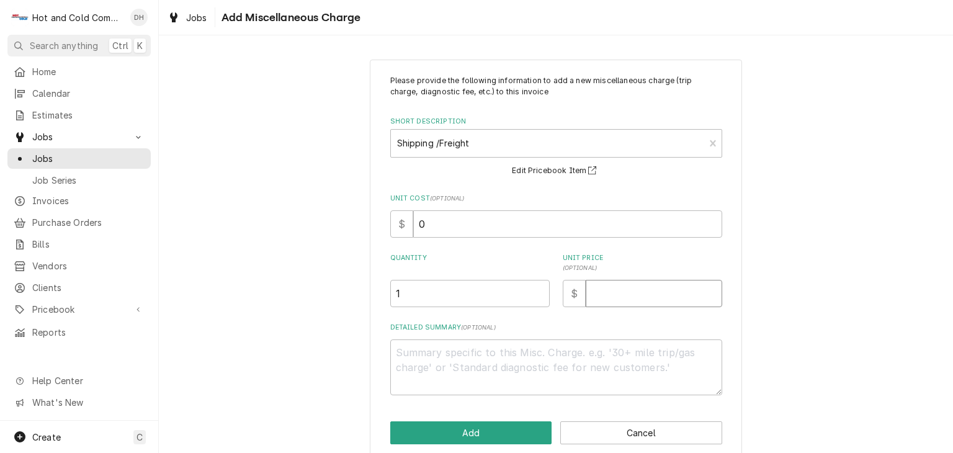
type textarea "x"
type input "3"
type textarea "x"
type input "37"
type textarea "x"
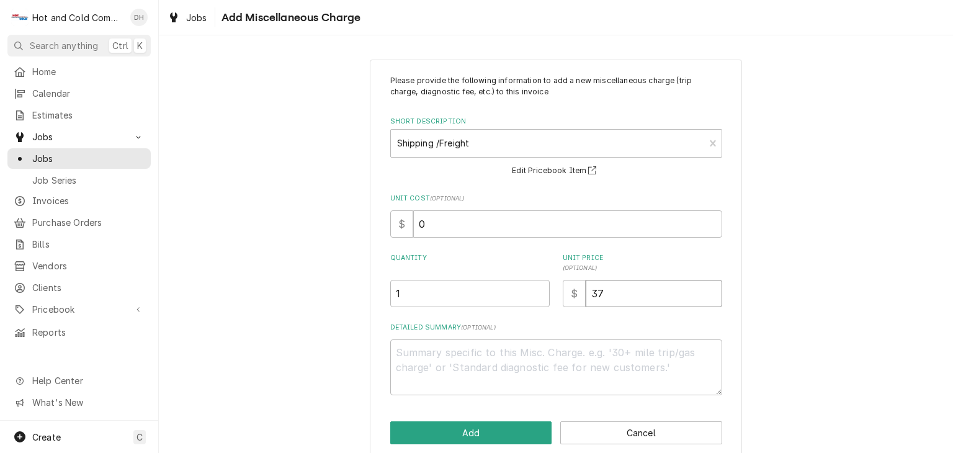
type input "37.7"
type textarea "x"
type input "37.73"
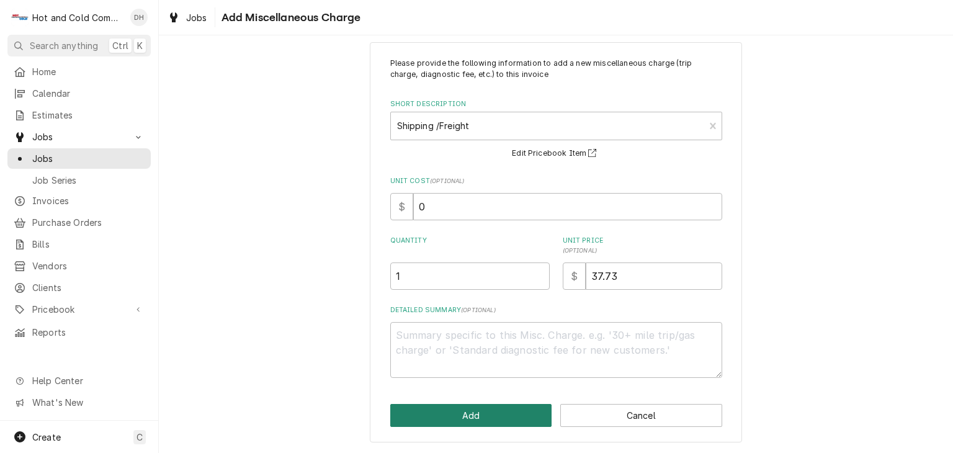
click at [486, 416] on button "Add" at bounding box center [471, 415] width 162 height 23
type textarea "x"
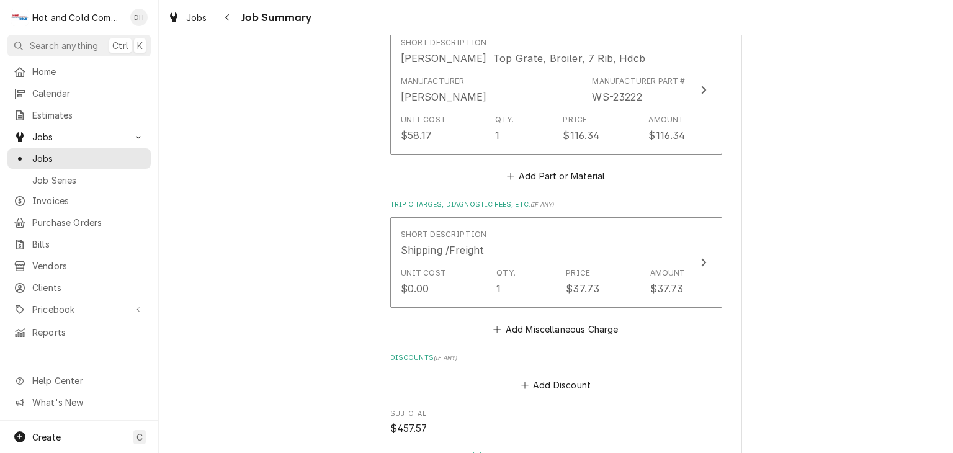
scroll to position [414, 0]
